Goal: Task Accomplishment & Management: Use online tool/utility

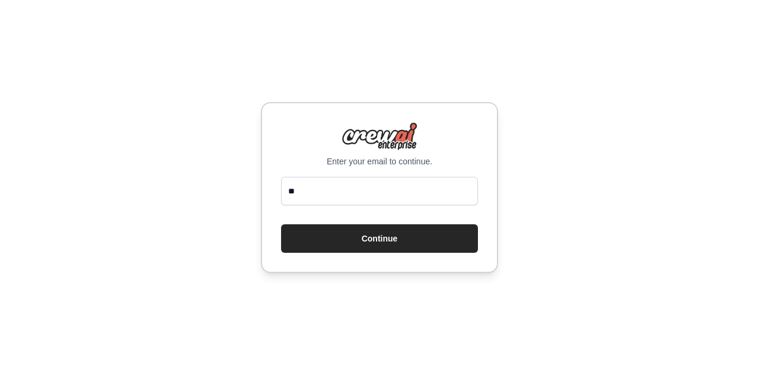
type input "**********"
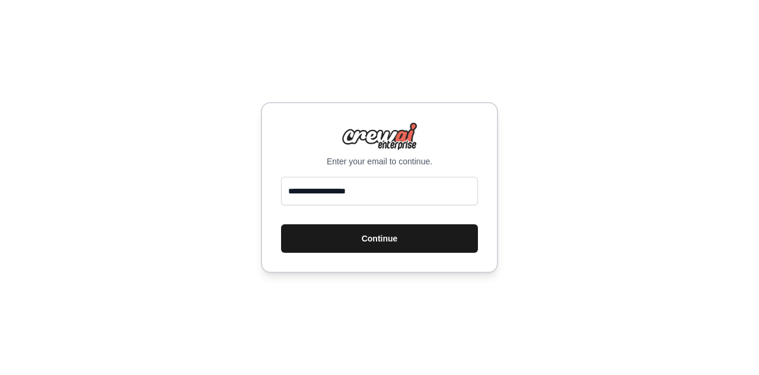
click at [368, 242] on button "Continue" at bounding box center [379, 238] width 197 height 28
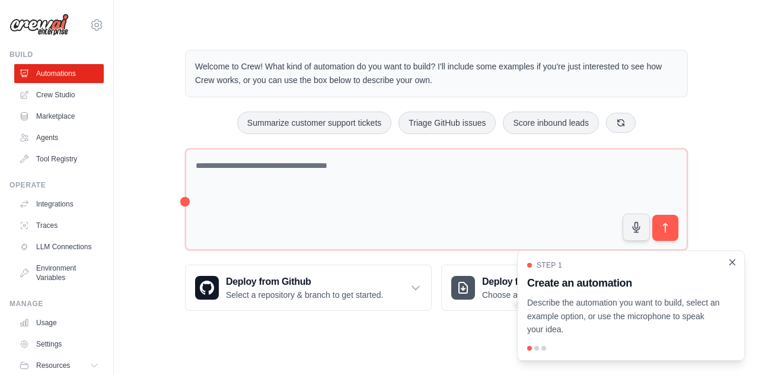
click at [735, 263] on icon "Close walkthrough" at bounding box center [732, 262] width 11 height 11
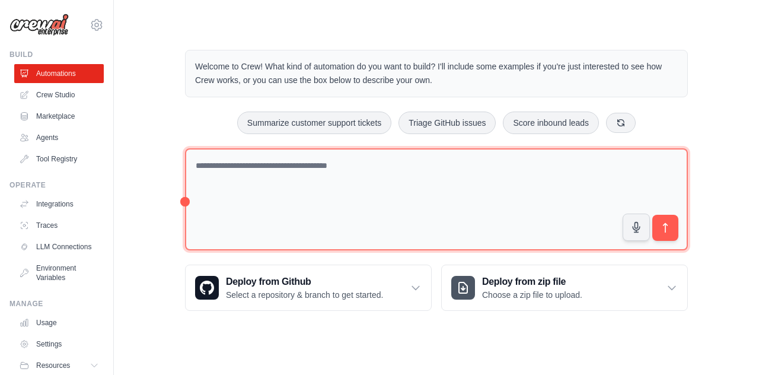
click at [469, 174] on textarea at bounding box center [436, 199] width 503 height 103
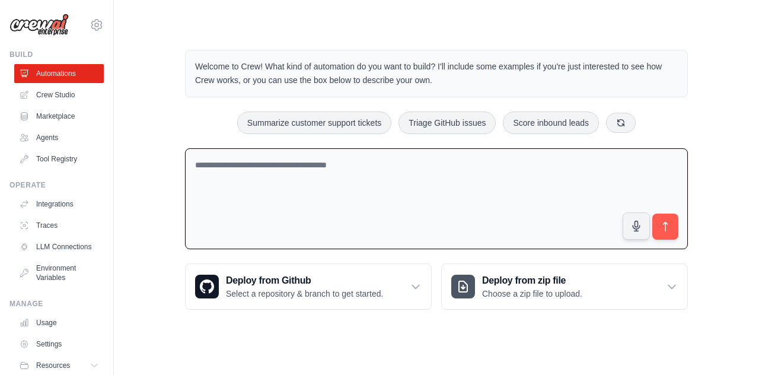
paste textarea "**********"
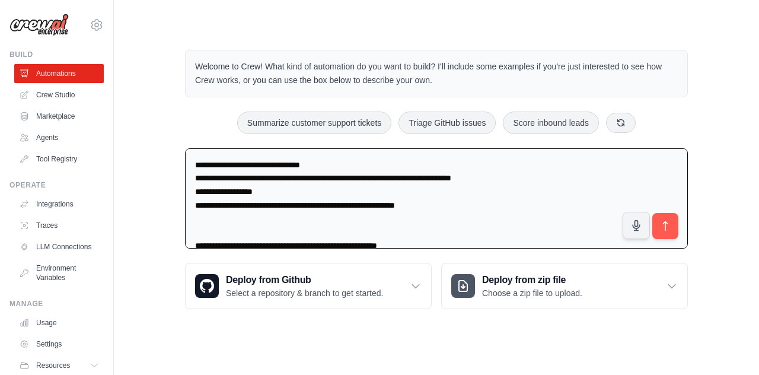
drag, startPoint x: 230, startPoint y: 164, endPoint x: 171, endPoint y: 162, distance: 58.8
click at [171, 162] on div "Welcome to Crew! What kind of automation do you want to build? I'll include som…" at bounding box center [436, 179] width 531 height 297
click at [212, 212] on textarea "**********" at bounding box center [436, 198] width 503 height 101
click at [208, 236] on textarea "**********" at bounding box center [436, 198] width 503 height 101
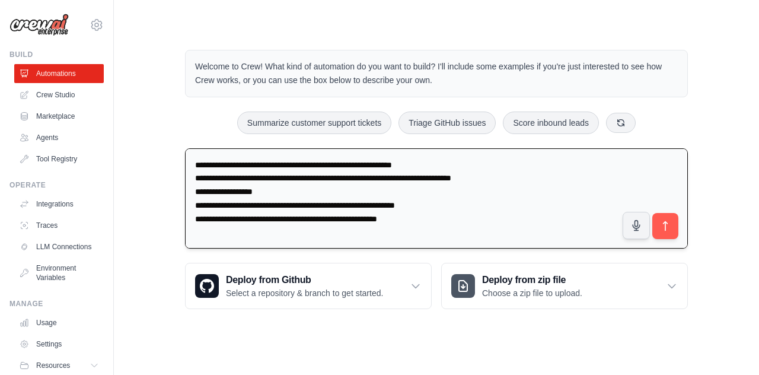
click at [208, 236] on textarea "**********" at bounding box center [436, 198] width 503 height 101
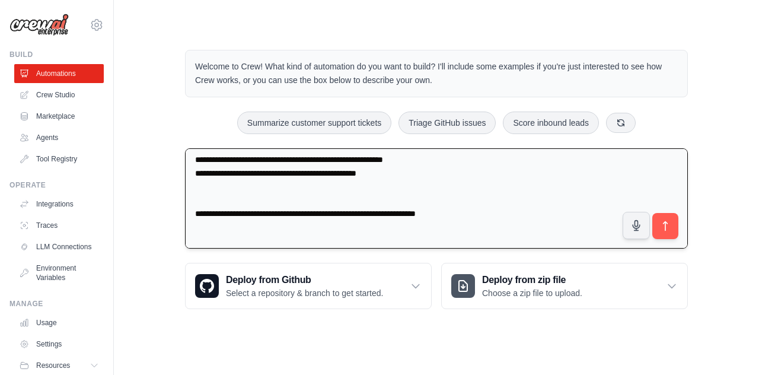
scroll to position [66, 0]
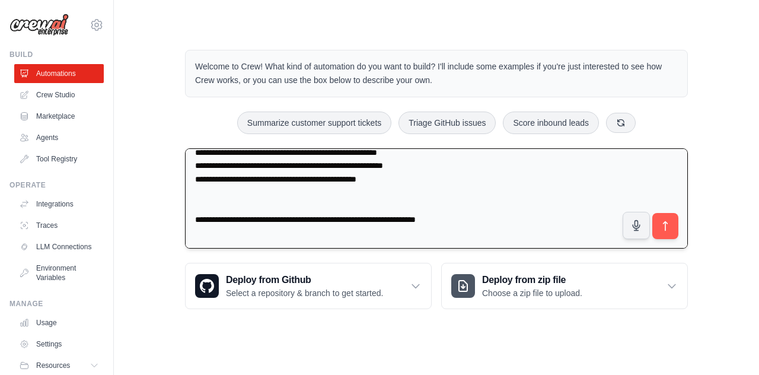
click at [193, 220] on textarea "**********" at bounding box center [436, 198] width 503 height 101
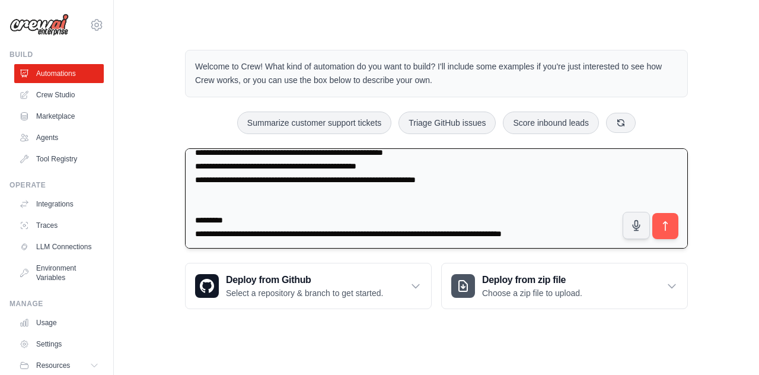
scroll to position [81, 0]
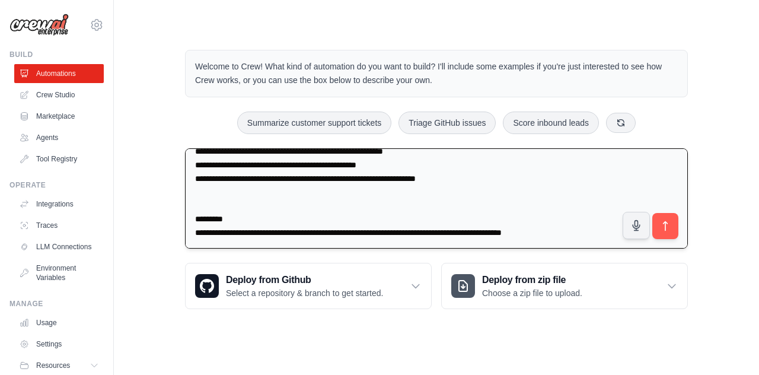
click at [197, 201] on textarea "**********" at bounding box center [436, 198] width 503 height 101
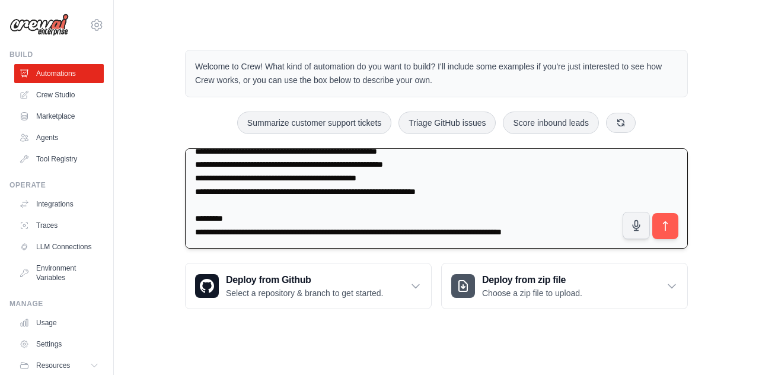
scroll to position [67, 0]
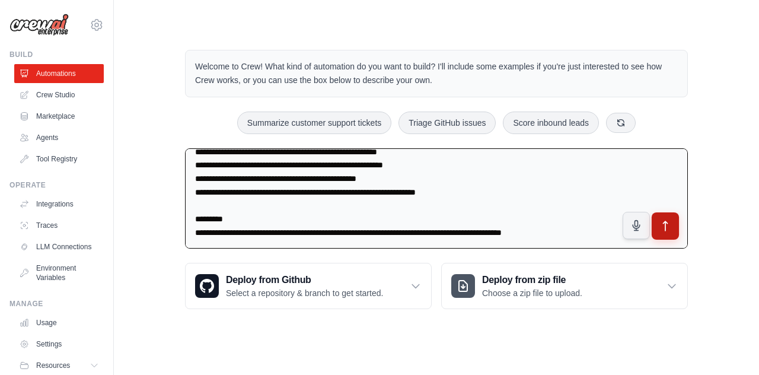
type textarea "**********"
click at [670, 226] on icon "submit" at bounding box center [665, 226] width 12 height 12
click at [62, 98] on link "Crew Studio" at bounding box center [60, 94] width 90 height 19
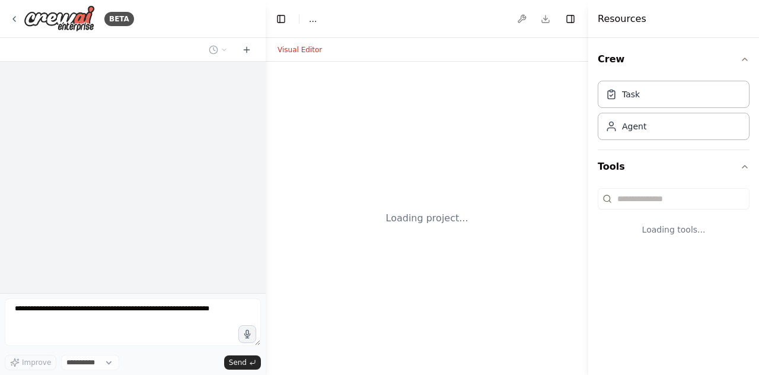
select select "****"
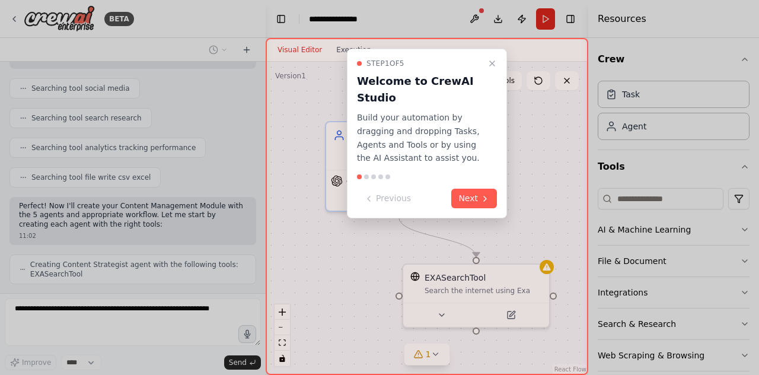
scroll to position [342, 0]
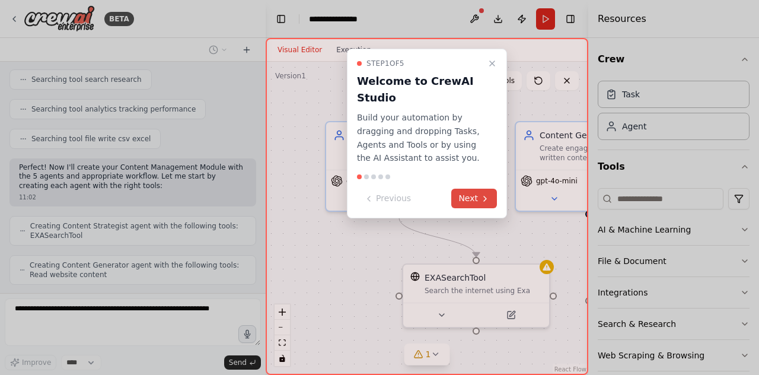
click at [480, 200] on icon at bounding box center [484, 198] width 9 height 9
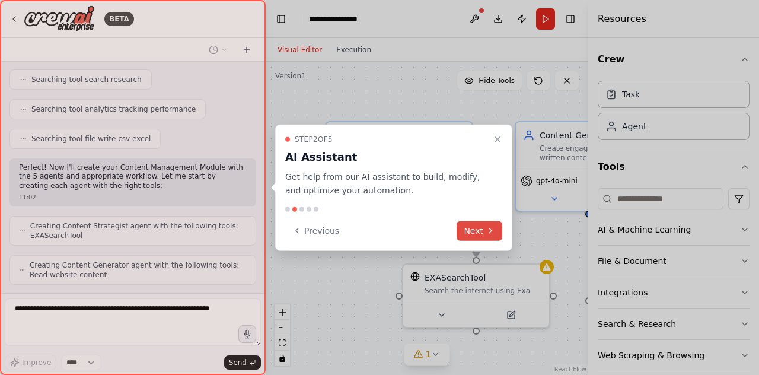
scroll to position [381, 0]
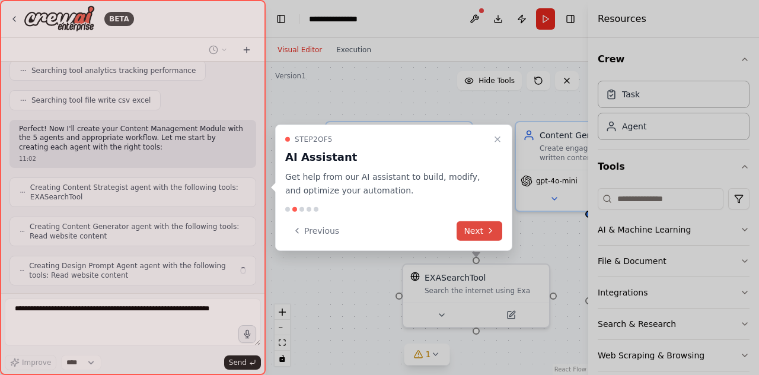
click at [480, 222] on button "Next" at bounding box center [480, 231] width 46 height 20
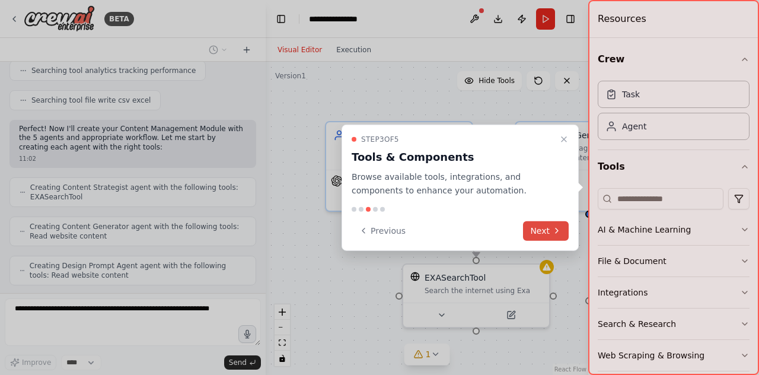
click at [543, 231] on button "Next" at bounding box center [546, 231] width 46 height 20
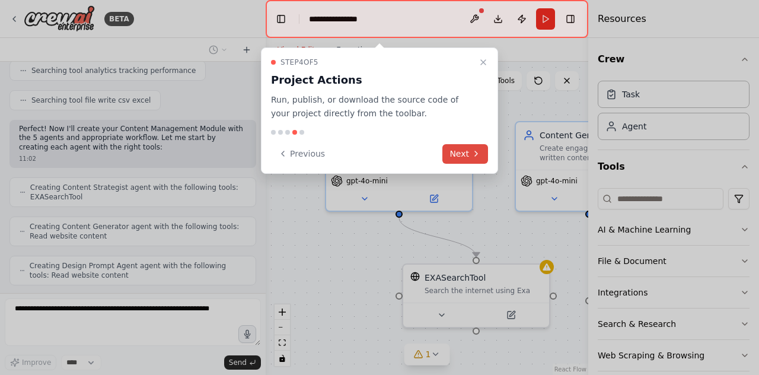
click at [470, 151] on button "Next" at bounding box center [465, 154] width 46 height 20
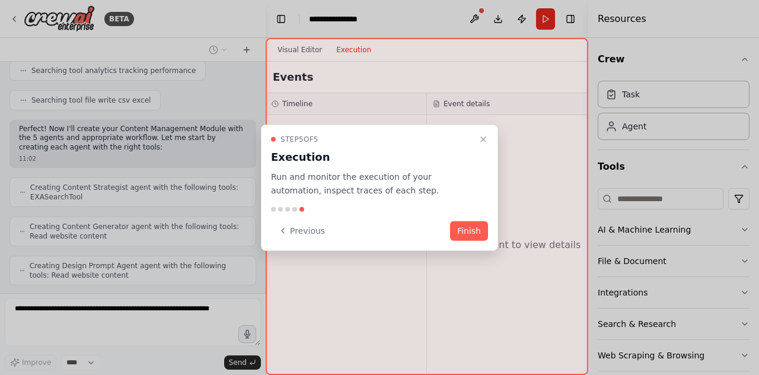
scroll to position [420, 0]
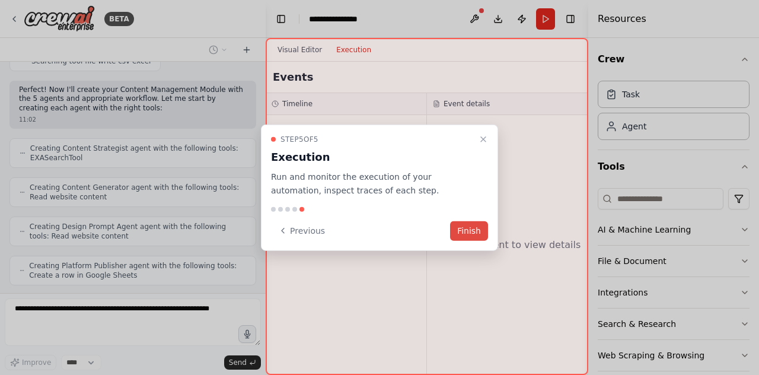
click at [476, 229] on button "Finish" at bounding box center [469, 231] width 38 height 20
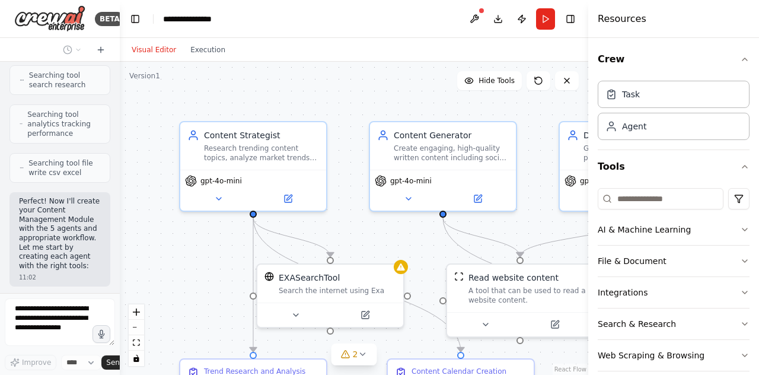
scroll to position [1184, 0]
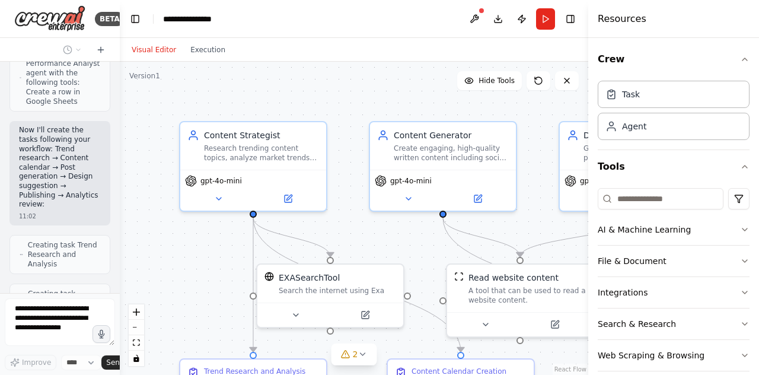
drag, startPoint x: 263, startPoint y: 59, endPoint x: 103, endPoint y: 63, distance: 160.2
click at [103, 63] on div "BETA I want to build a multi agent system.....Content Management Module Purpose…" at bounding box center [60, 187] width 120 height 375
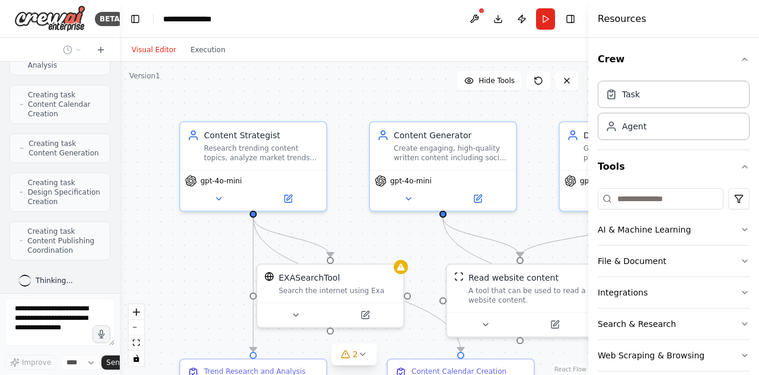
scroll to position [1373, 0]
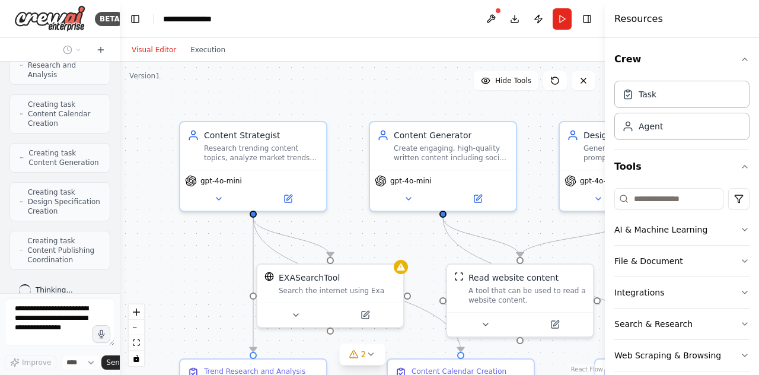
drag, startPoint x: 588, startPoint y: 68, endPoint x: 720, endPoint y: 76, distance: 131.9
click at [720, 76] on div "Resources Crew Task Agent Tools AI & Machine Learning File & Document Integrati…" at bounding box center [682, 187] width 154 height 375
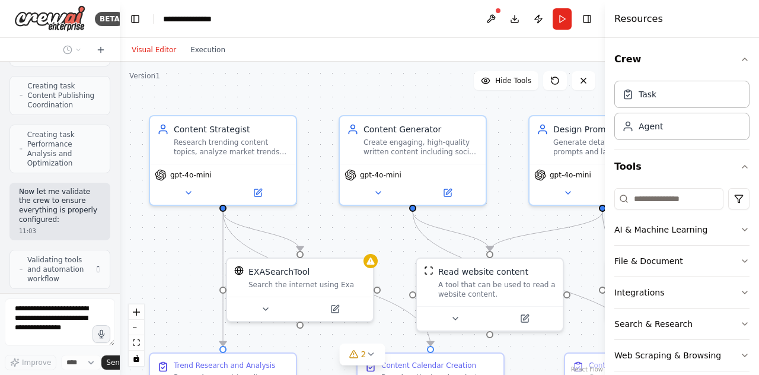
scroll to position [1546, 0]
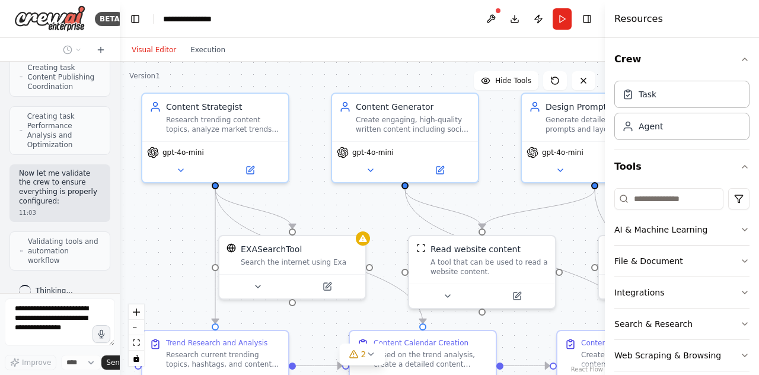
drag, startPoint x: 308, startPoint y: 98, endPoint x: 270, endPoint y: 69, distance: 47.4
click at [270, 69] on div ".deletable-edge-delete-btn { width: 20px; height: 20px; border: 0px solid #ffff…" at bounding box center [362, 218] width 485 height 313
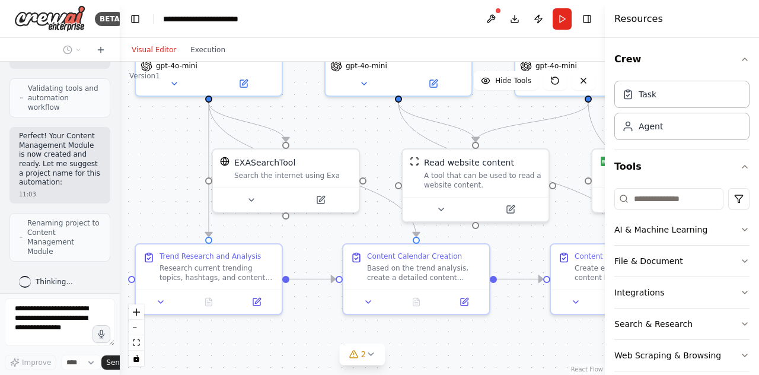
scroll to position [1689, 0]
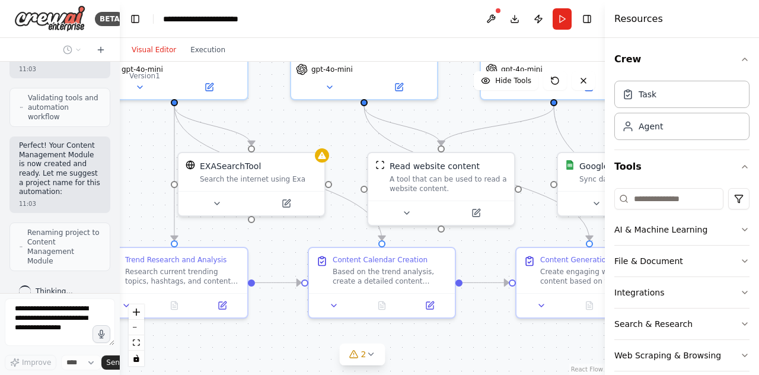
drag, startPoint x: 315, startPoint y: 163, endPoint x: 269, endPoint y: 79, distance: 95.3
click at [269, 79] on div ".deletable-edge-delete-btn { width: 20px; height: 20px; border: 0px solid #ffff…" at bounding box center [362, 218] width 485 height 313
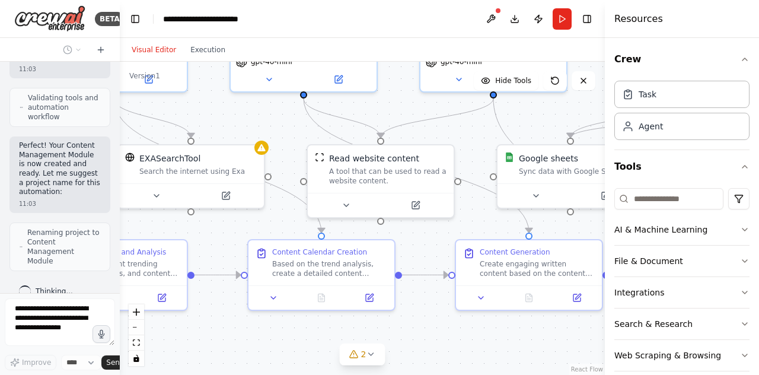
drag, startPoint x: 329, startPoint y: 111, endPoint x: 253, endPoint y: 103, distance: 75.8
click at [253, 103] on div ".deletable-edge-delete-btn { width: 20px; height: 20px; border: 0px solid #ffff…" at bounding box center [362, 218] width 485 height 313
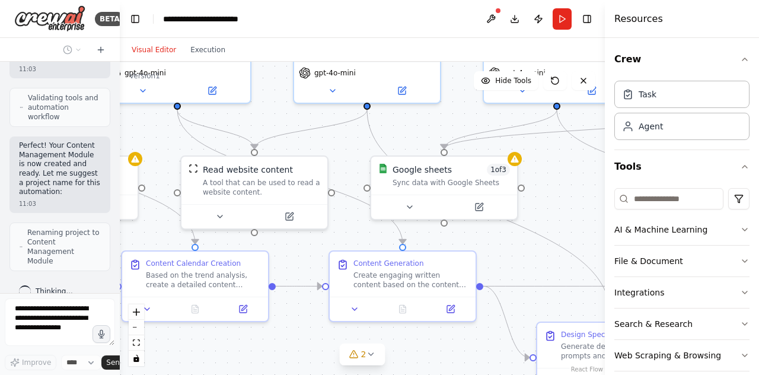
drag, startPoint x: 378, startPoint y: 98, endPoint x: 272, endPoint y: 111, distance: 107.5
click at [272, 111] on div ".deletable-edge-delete-btn { width: 20px; height: 20px; border: 0px solid #ffff…" at bounding box center [362, 218] width 485 height 313
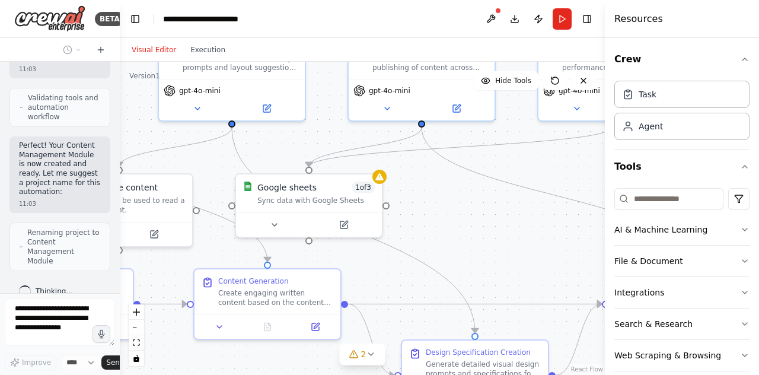
drag, startPoint x: 410, startPoint y: 136, endPoint x: 269, endPoint y: 156, distance: 143.1
click at [269, 156] on div ".deletable-edge-delete-btn { width: 20px; height: 20px; border: 0px solid #ffff…" at bounding box center [362, 218] width 485 height 313
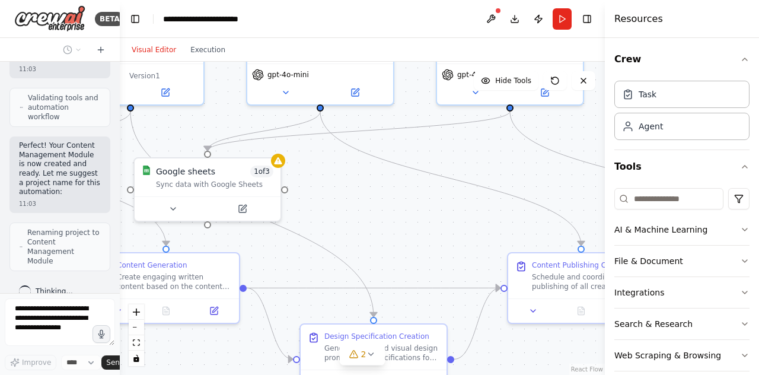
drag, startPoint x: 454, startPoint y: 188, endPoint x: 252, endPoint y: 149, distance: 206.0
click at [252, 149] on div ".deletable-edge-delete-btn { width: 20px; height: 20px; border: 0px solid #ffff…" at bounding box center [362, 218] width 485 height 313
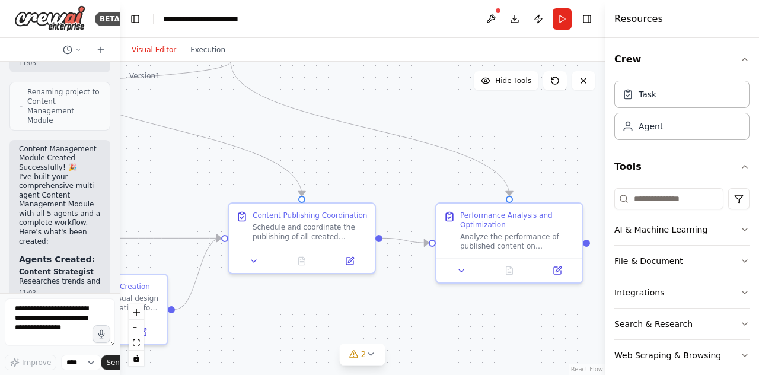
drag, startPoint x: 407, startPoint y: 155, endPoint x: 235, endPoint y: 126, distance: 174.3
click at [235, 126] on div ".deletable-edge-delete-btn { width: 20px; height: 20px; border: 0px solid #ffff…" at bounding box center [362, 218] width 485 height 313
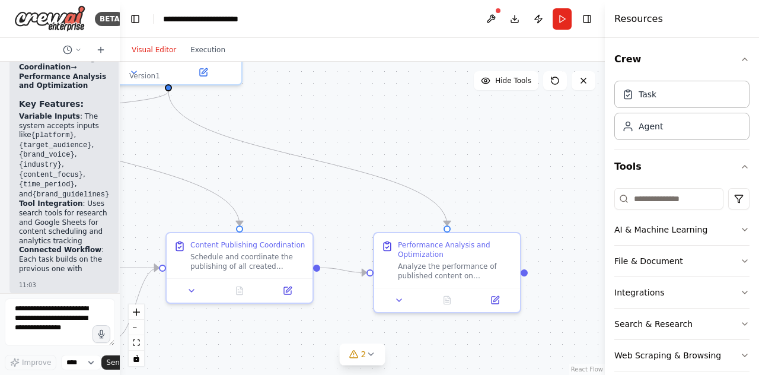
drag, startPoint x: 384, startPoint y: 174, endPoint x: 321, endPoint y: 203, distance: 69.0
click at [321, 203] on div ".deletable-edge-delete-btn { width: 20px; height: 20px; border: 0px solid #ffff…" at bounding box center [362, 218] width 485 height 313
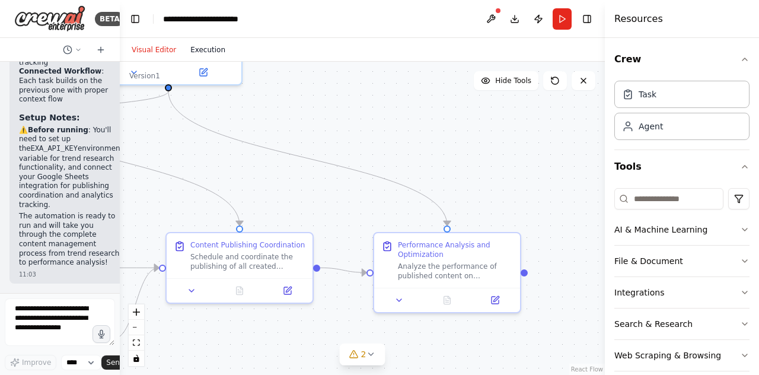
scroll to position [2510, 0]
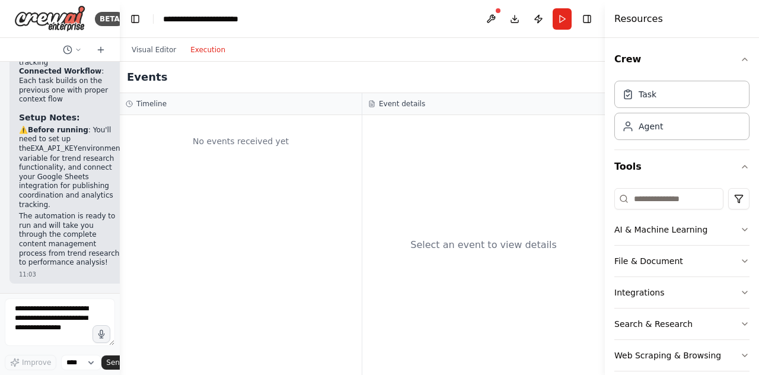
click at [200, 45] on button "Execution" at bounding box center [207, 50] width 49 height 14
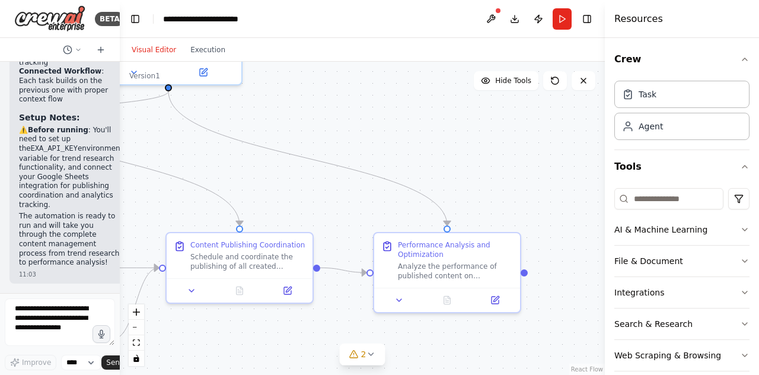
click at [157, 52] on button "Visual Editor" at bounding box center [154, 50] width 59 height 14
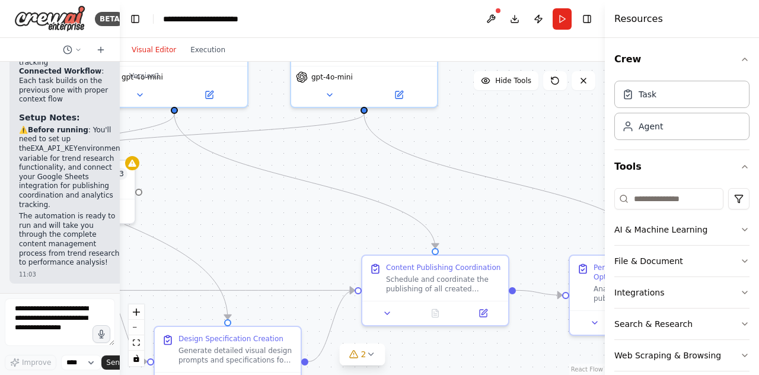
drag, startPoint x: 236, startPoint y: 160, endPoint x: 489, endPoint y: 189, distance: 254.3
click at [489, 189] on div ".deletable-edge-delete-btn { width: 20px; height: 20px; border: 0px solid #ffff…" at bounding box center [362, 218] width 485 height 313
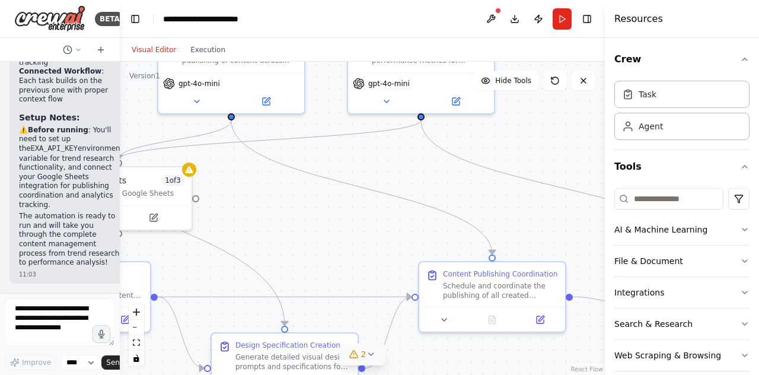
click at [370, 361] on button "2" at bounding box center [363, 354] width 46 height 22
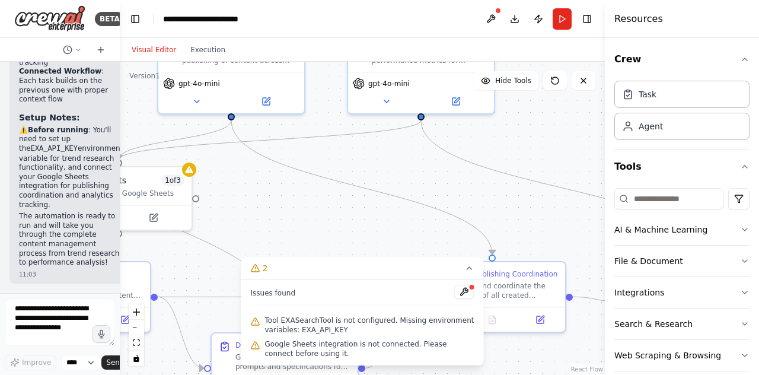
click at [361, 212] on div ".deletable-edge-delete-btn { width: 20px; height: 20px; border: 0px solid #ffff…" at bounding box center [362, 218] width 485 height 313
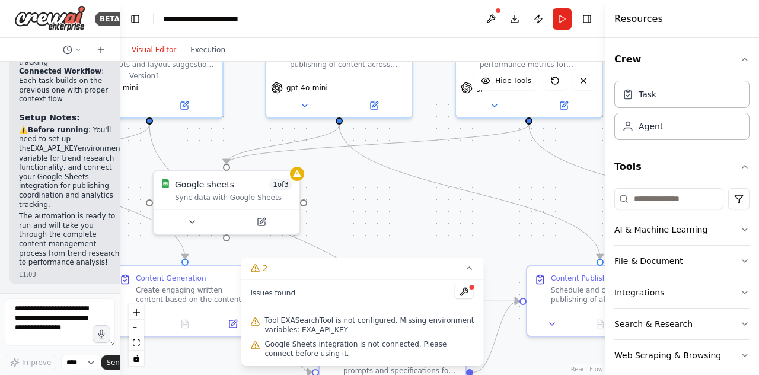
drag, startPoint x: 361, startPoint y: 212, endPoint x: 469, endPoint y: 216, distance: 108.0
click at [469, 216] on div ".deletable-edge-delete-btn { width: 20px; height: 20px; border: 0px solid #ffff…" at bounding box center [362, 218] width 485 height 313
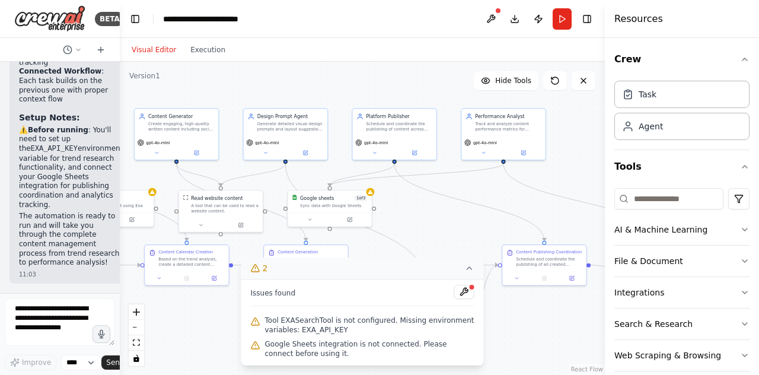
click at [465, 269] on icon at bounding box center [469, 267] width 9 height 9
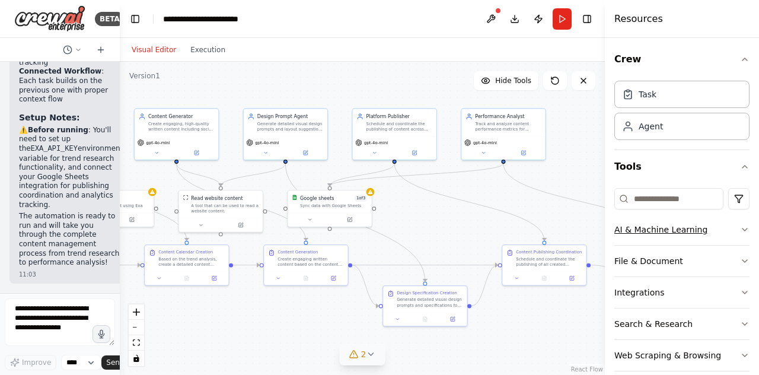
click at [729, 228] on button "AI & Machine Learning" at bounding box center [681, 229] width 135 height 31
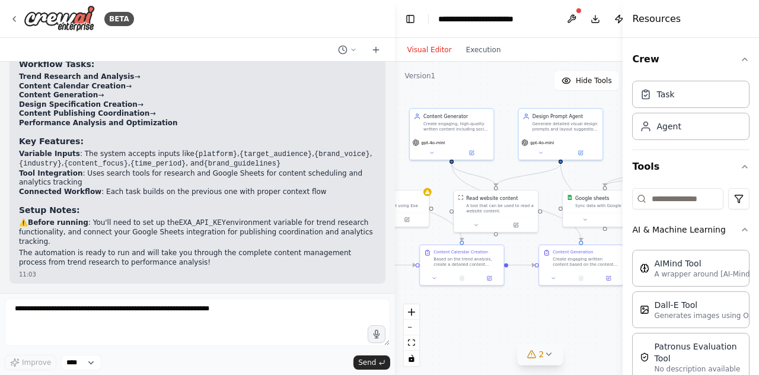
scroll to position [1037, 0]
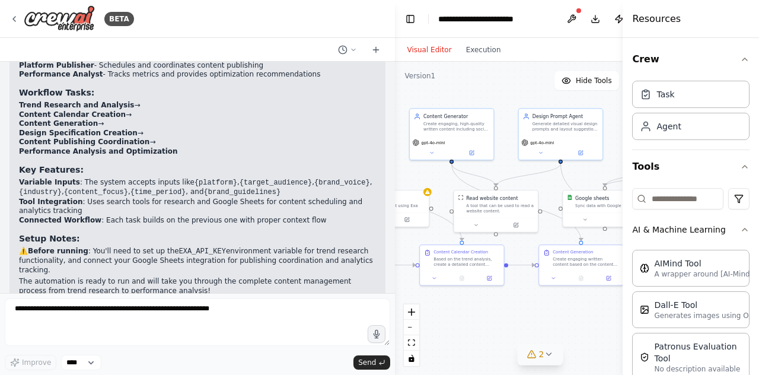
drag, startPoint x: 119, startPoint y: 248, endPoint x: 455, endPoint y: 296, distance: 339.6
click at [455, 296] on div "BETA I want to build a multi agent system.....Content Management Module Purpose…" at bounding box center [379, 187] width 759 height 375
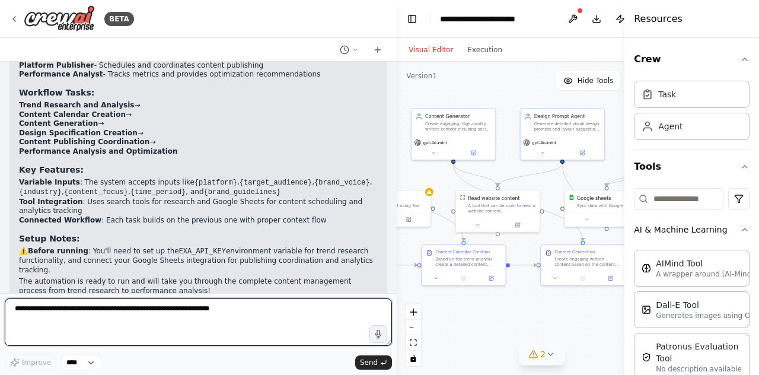
click at [307, 315] on textarea at bounding box center [198, 321] width 387 height 47
type textarea "**********"
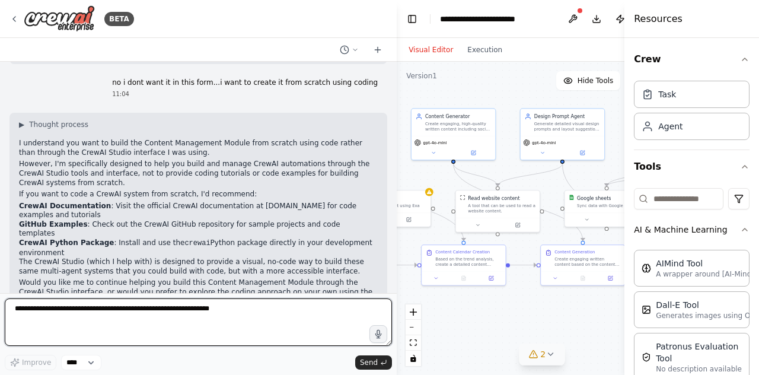
scroll to position [1286, 0]
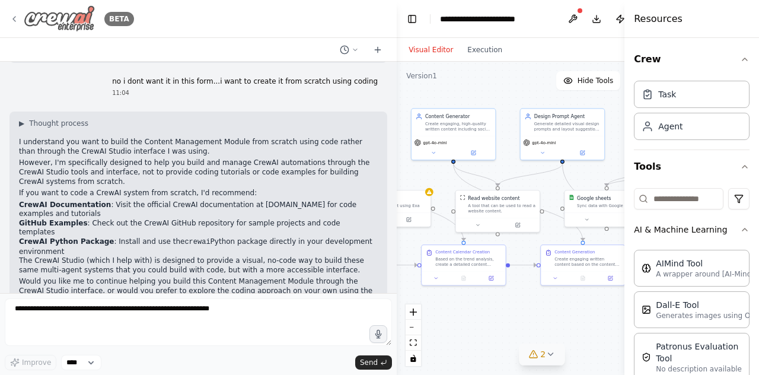
click at [18, 17] on icon at bounding box center [13, 18] width 9 height 9
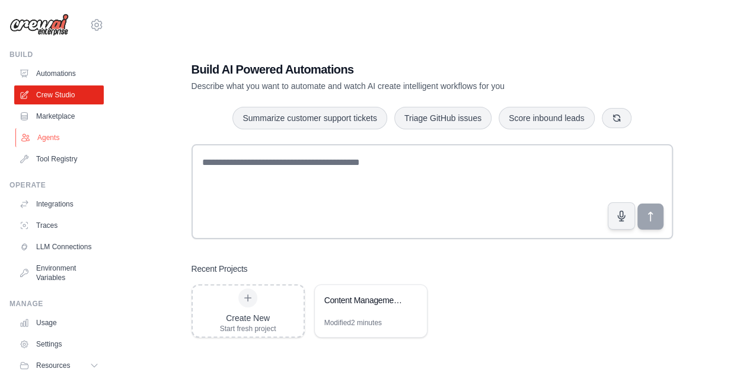
click at [65, 142] on link "Agents" at bounding box center [60, 137] width 90 height 19
